Goal: Task Accomplishment & Management: Manage account settings

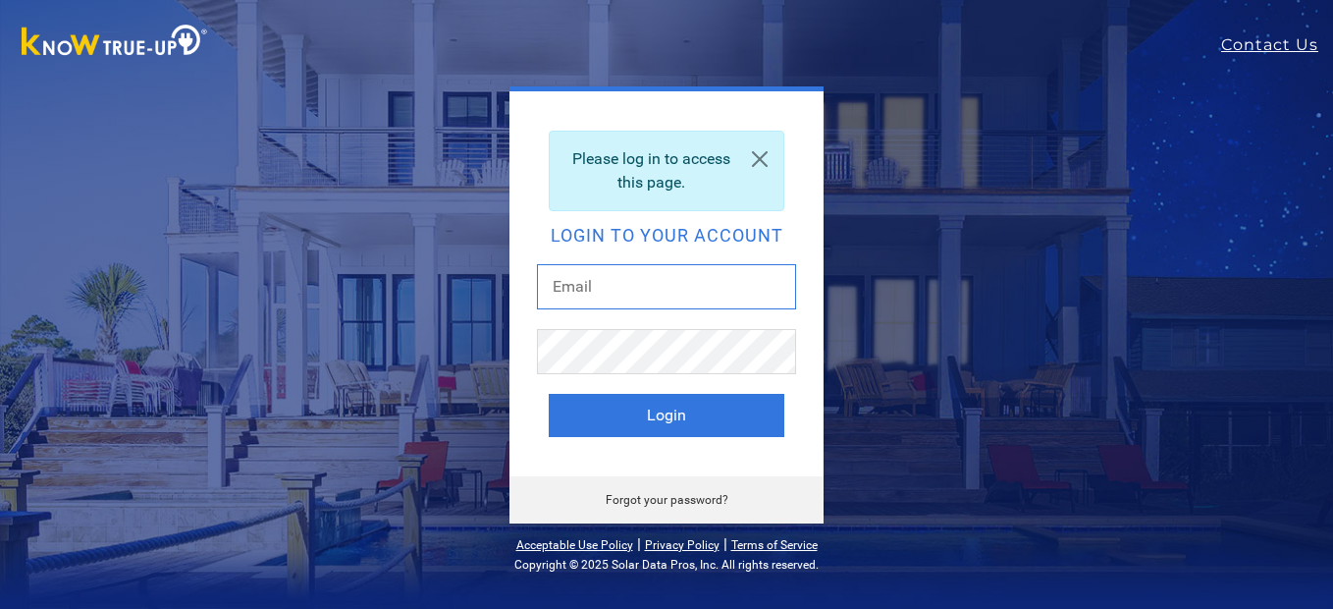
click at [641, 293] on input "text" at bounding box center [666, 286] width 259 height 45
type input "[EMAIL_ADDRESS][DOMAIN_NAME]"
click at [549, 394] on button "Login" at bounding box center [667, 415] width 236 height 43
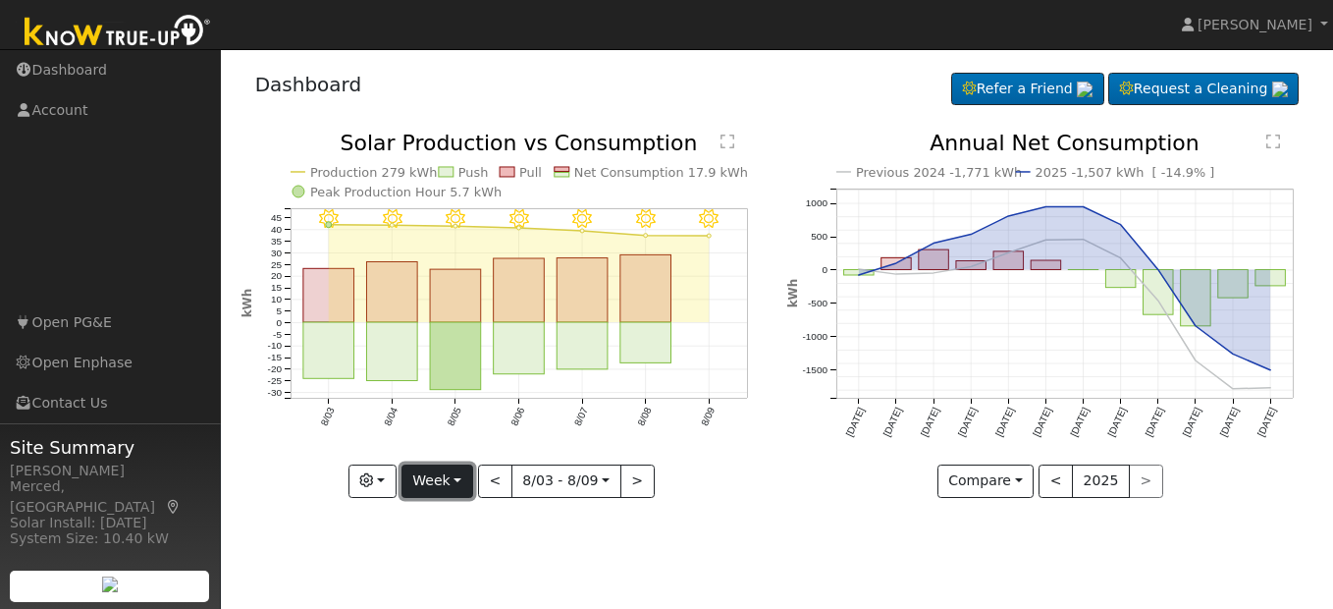
click at [434, 492] on button "Week" at bounding box center [438, 480] width 72 height 33
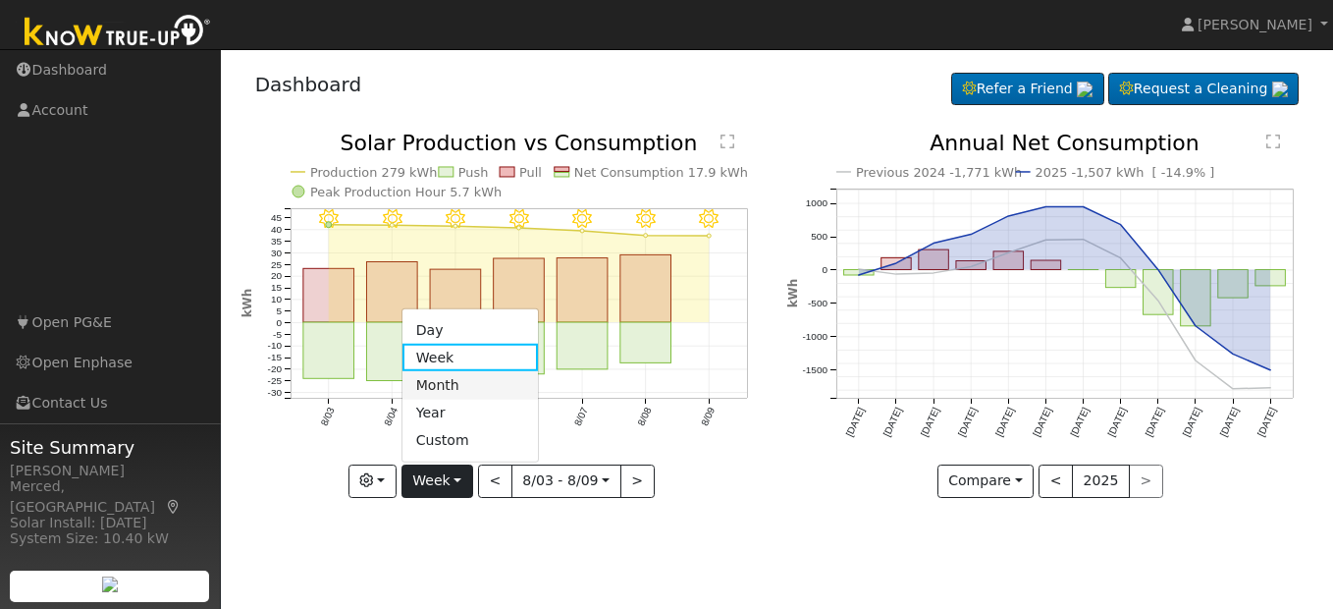
click at [451, 393] on link "Month" at bounding box center [471, 384] width 136 height 27
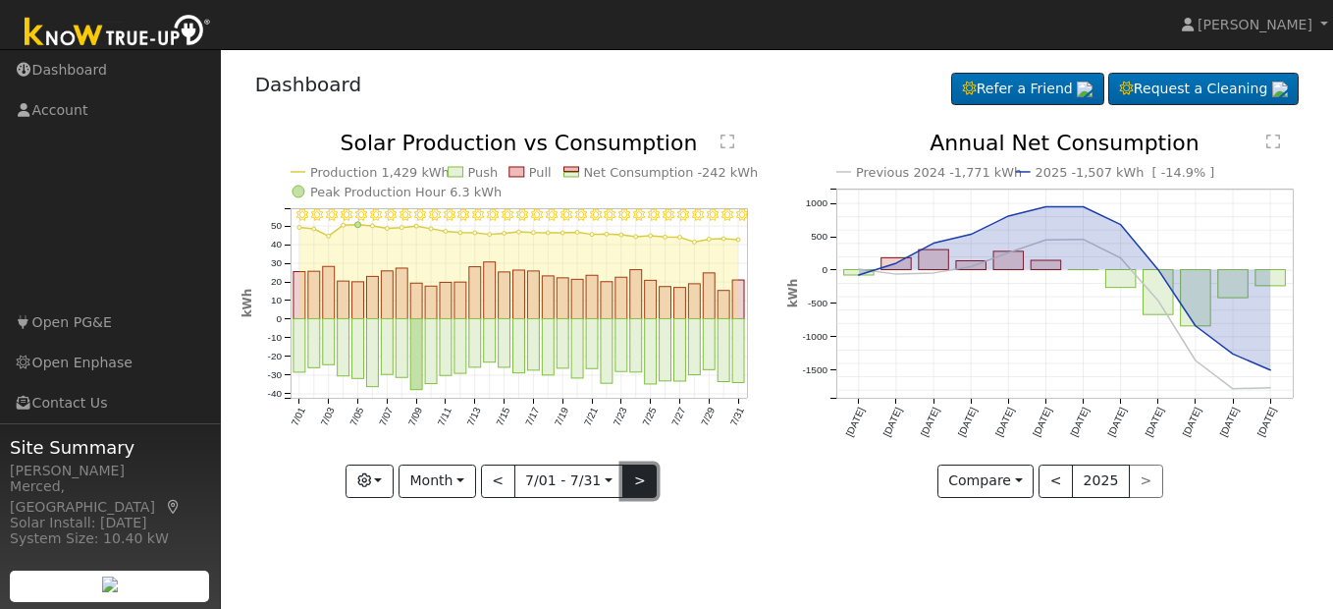
click at [638, 476] on button ">" at bounding box center [639, 480] width 34 height 33
type input "[DATE]"
click at [0, 0] on div at bounding box center [0, 0] width 0 height 0
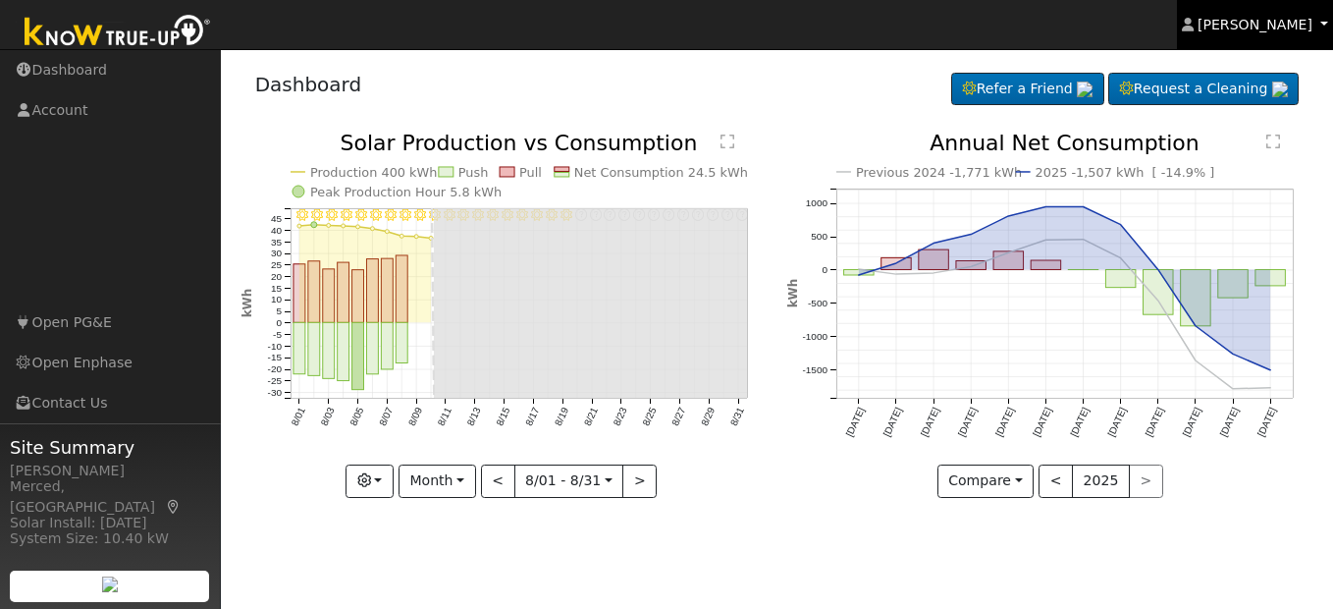
click at [1280, 35] on link "[PERSON_NAME]" at bounding box center [1255, 24] width 157 height 49
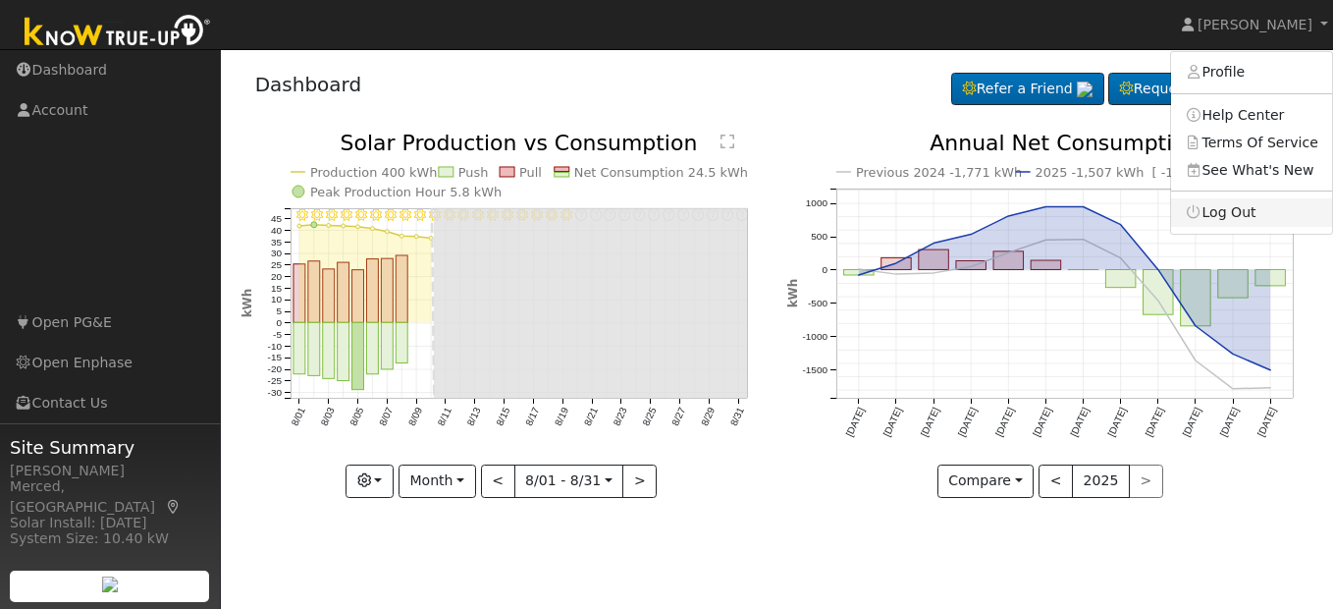
click at [1257, 217] on link "Log Out" at bounding box center [1251, 211] width 161 height 27
